Goal: Information Seeking & Learning: Learn about a topic

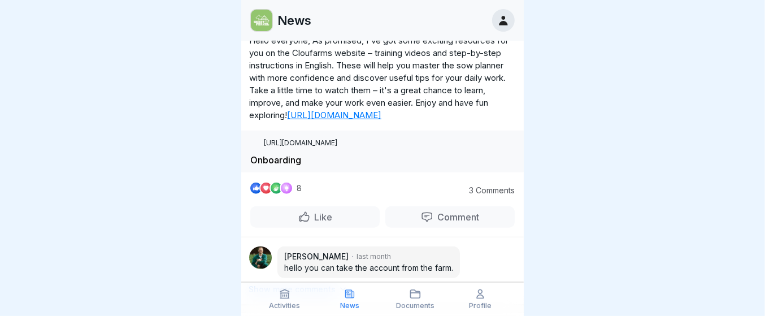
scroll to position [579, 0]
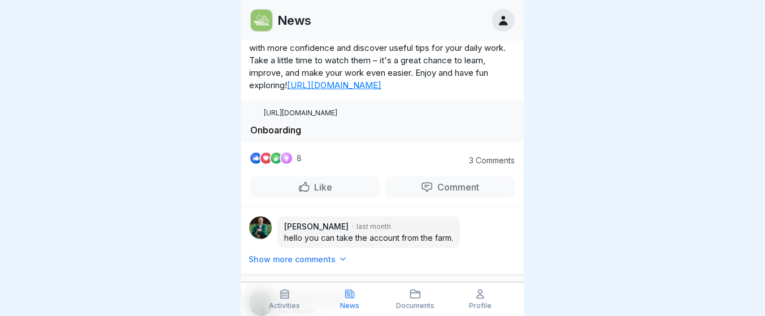
click at [312, 90] on font "[URL][DOMAIN_NAME]" at bounding box center [334, 85] width 94 height 11
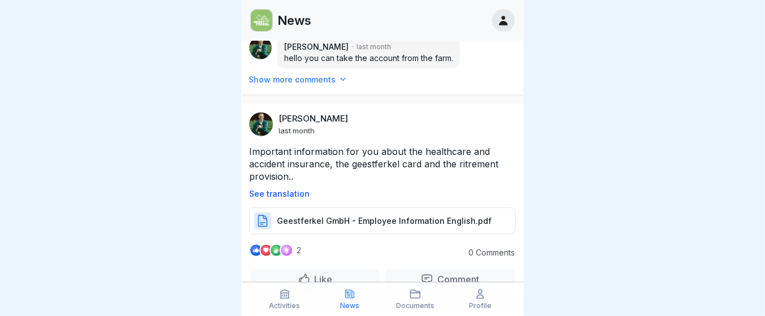
scroll to position [764, 0]
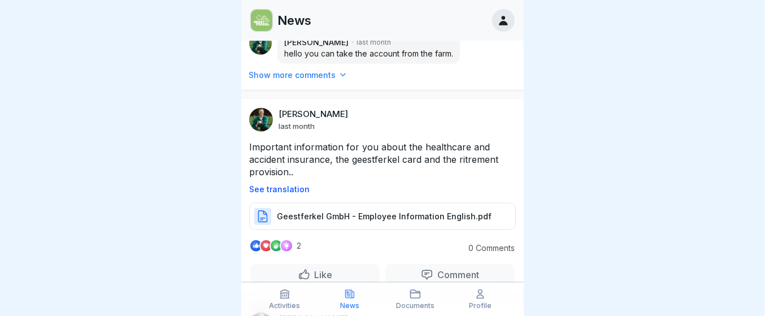
click at [339, 79] on icon at bounding box center [343, 75] width 8 height 8
click at [324, 80] on font "Show more comments" at bounding box center [292, 75] width 87 height 10
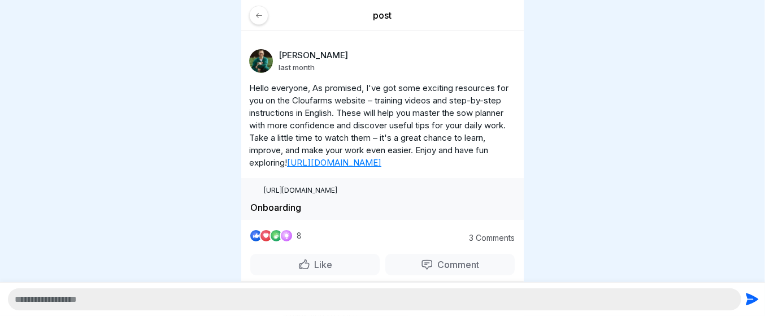
click at [255, 11] on icon at bounding box center [259, 15] width 8 height 8
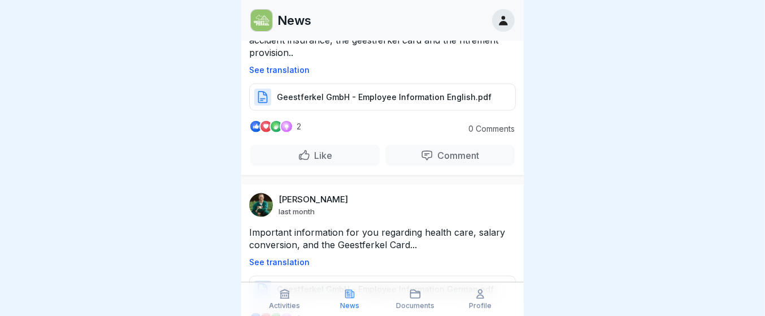
scroll to position [892, 0]
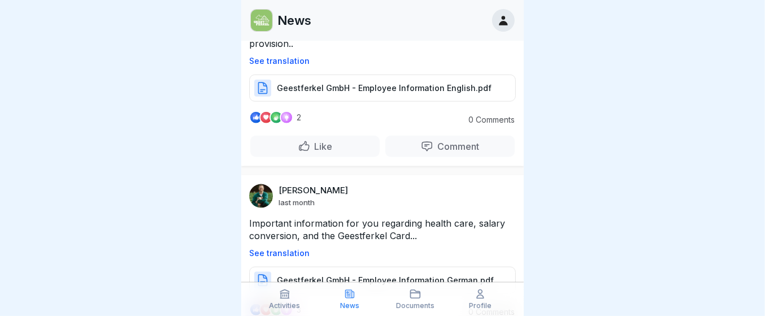
click at [294, 66] on font "See translation" at bounding box center [279, 61] width 60 height 10
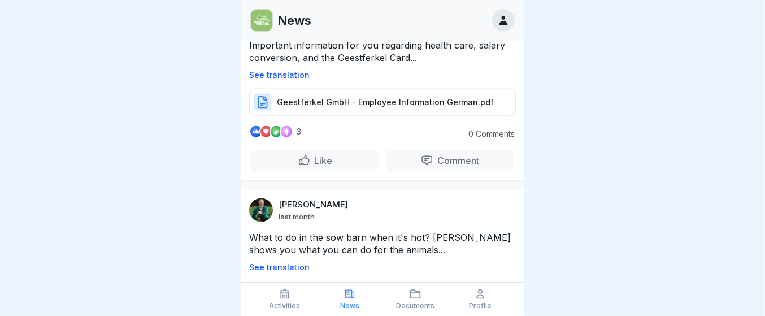
scroll to position [1069, 0]
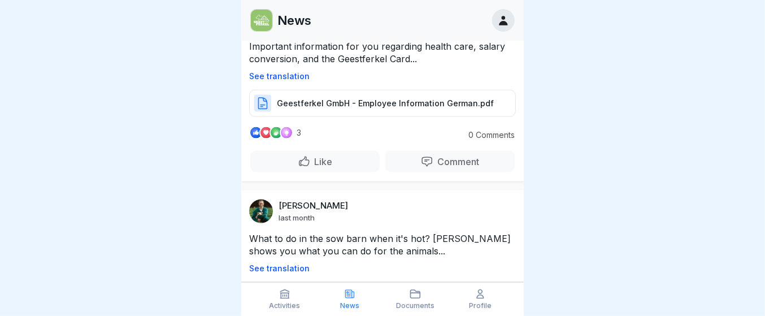
click at [303, 108] on font "Geestferkel GmbH - Employee Information German.pdf" at bounding box center [385, 103] width 217 height 10
